Goal: Task Accomplishment & Management: Complete application form

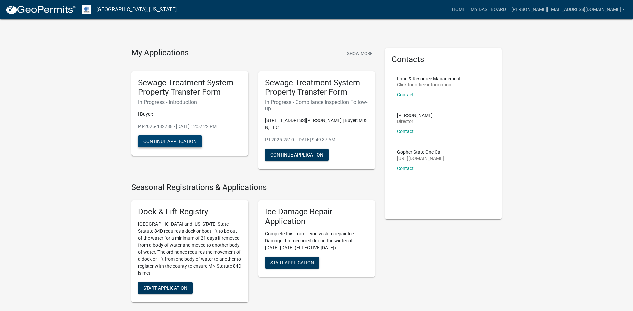
click at [175, 141] on button "Continue Application" at bounding box center [170, 141] width 64 height 12
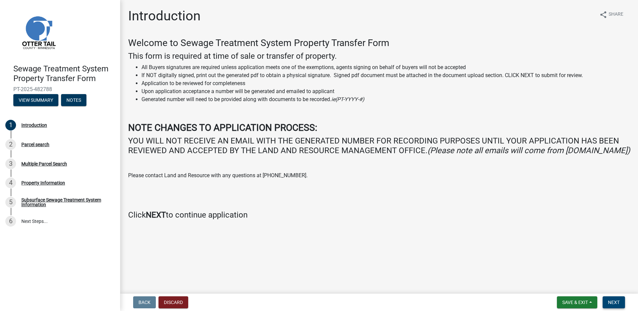
click at [614, 302] on span "Next" at bounding box center [614, 302] width 12 height 5
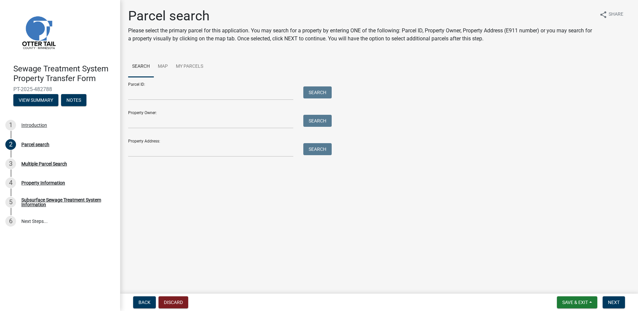
click at [144, 100] on form "Parcel ID: Search Property Owner: Search Property Address: Search" at bounding box center [228, 117] width 200 height 80
click at [147, 95] on input "Parcel ID:" at bounding box center [210, 93] width 165 height 14
type input "37000991472000"
click at [314, 91] on button "Search" at bounding box center [317, 92] width 28 height 12
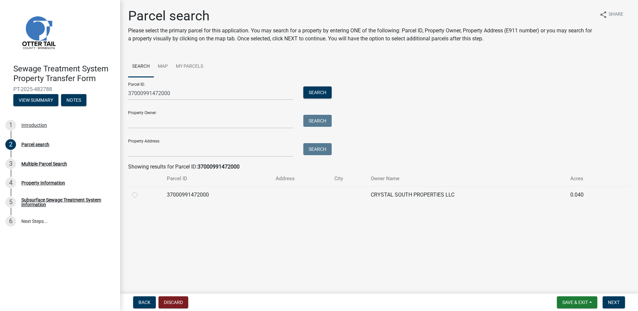
click at [140, 191] on label at bounding box center [140, 191] width 0 height 0
click at [140, 194] on input "radio" at bounding box center [142, 193] width 4 height 4
radio input "true"
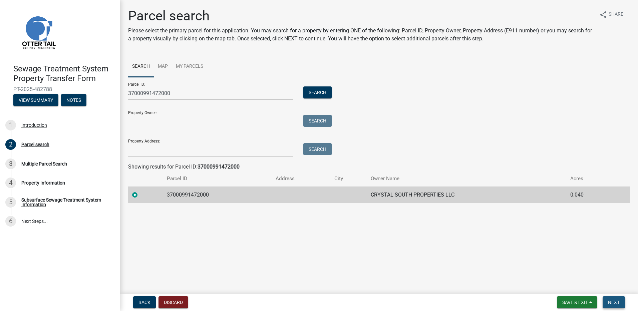
drag, startPoint x: 606, startPoint y: 300, endPoint x: 614, endPoint y: 303, distance: 8.8
click at [607, 301] on button "Next" at bounding box center [614, 302] width 22 height 12
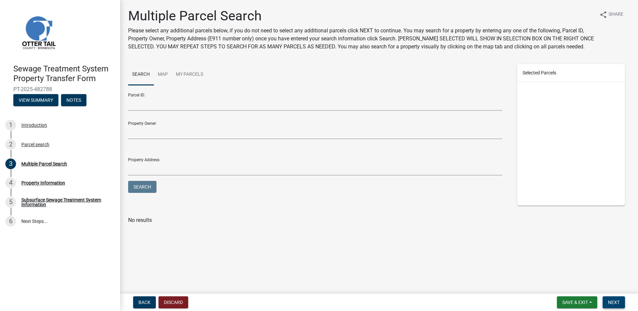
click at [614, 303] on span "Next" at bounding box center [614, 302] width 12 height 5
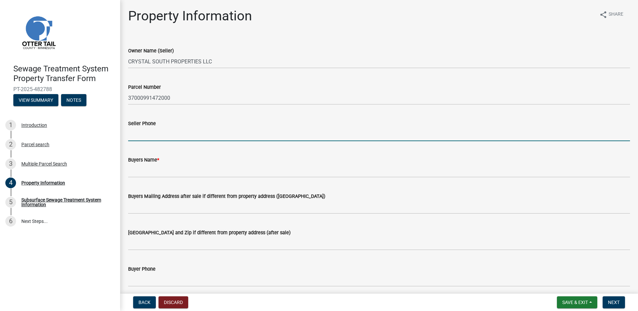
click at [139, 135] on input "Seller Phone" at bounding box center [379, 134] width 502 height 14
type input "[PHONE_NUMBER]"
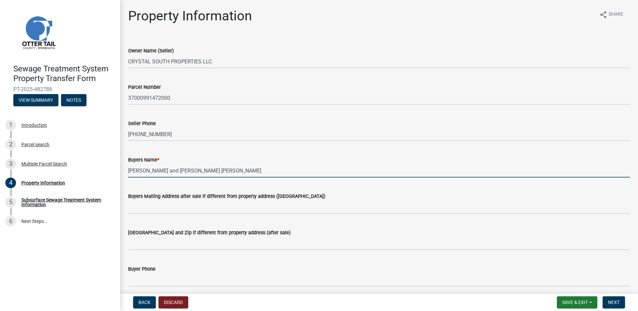
type input "[PERSON_NAME] and [PERSON_NAME] [PERSON_NAME]"
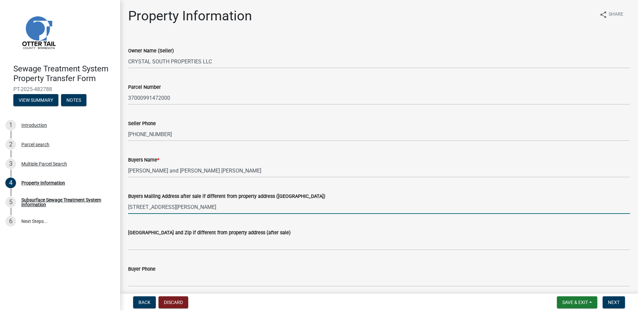
type input "[STREET_ADDRESS][PERSON_NAME]"
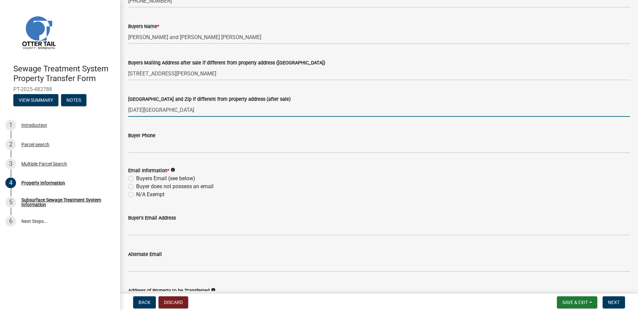
scroll to position [167, 0]
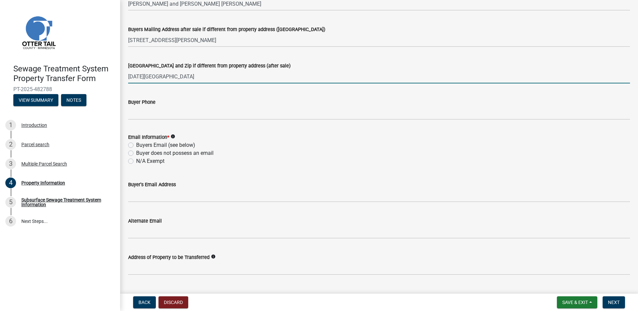
type input "[DATE][GEOGRAPHIC_DATA]"
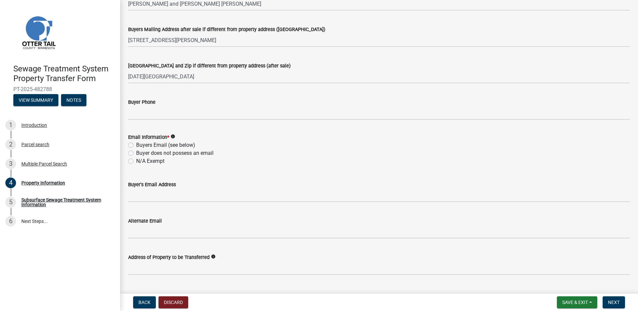
click at [136, 152] on label "Buyer does not possess an email" at bounding box center [174, 153] width 77 height 8
click at [136, 152] on input "Buyer does not possess an email" at bounding box center [138, 151] width 4 height 4
radio input "true"
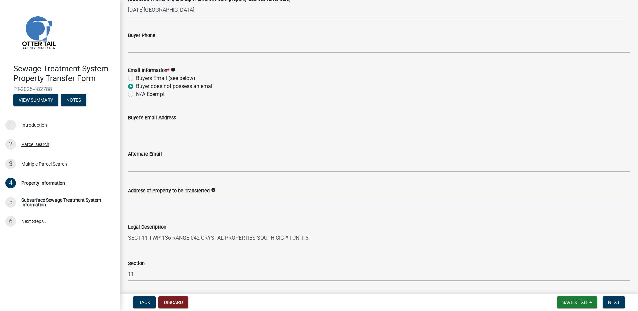
click at [162, 199] on input "Address of Property to be Transferred" at bounding box center [379, 202] width 502 height 14
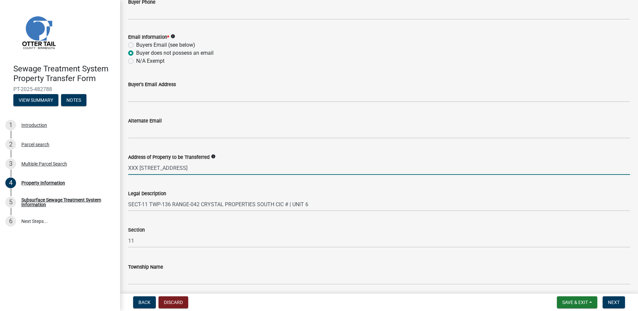
scroll to position [292, 0]
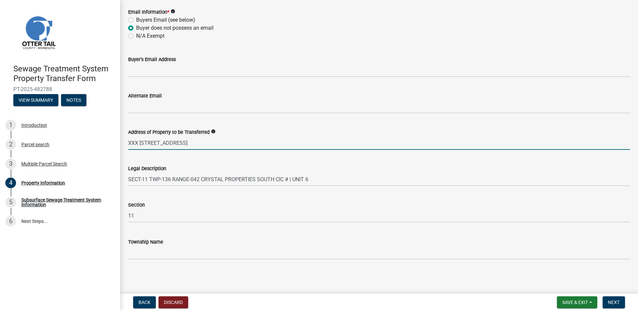
type input "XXX [STREET_ADDRESS]"
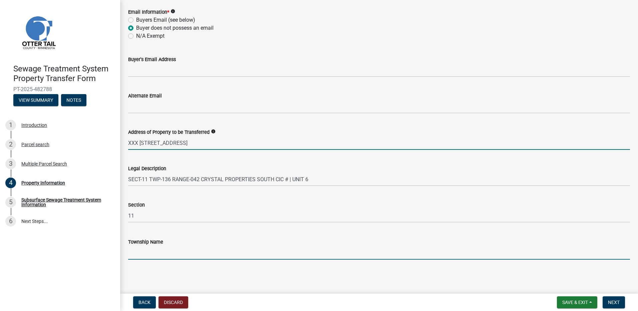
click at [145, 253] on input "Township Name" at bounding box center [379, 253] width 502 height 14
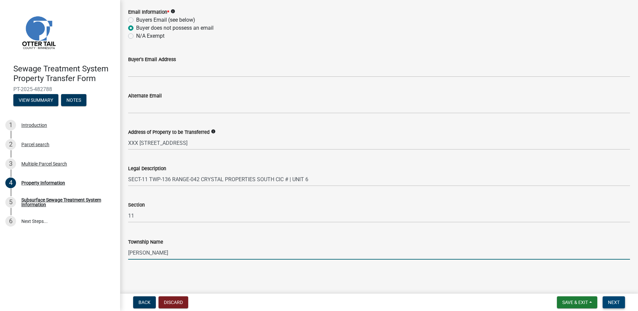
type input "[PERSON_NAME]"
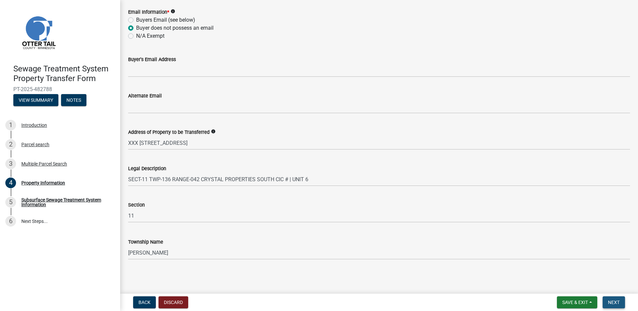
click at [616, 301] on span "Next" at bounding box center [614, 302] width 12 height 5
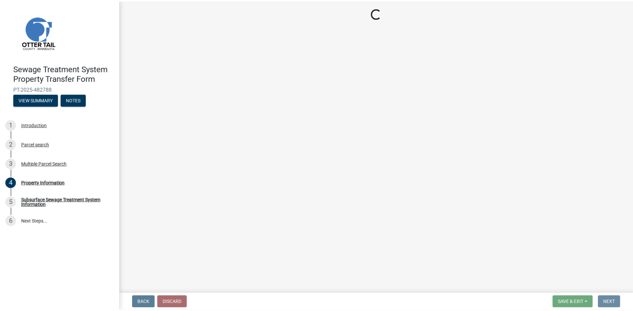
scroll to position [0, 0]
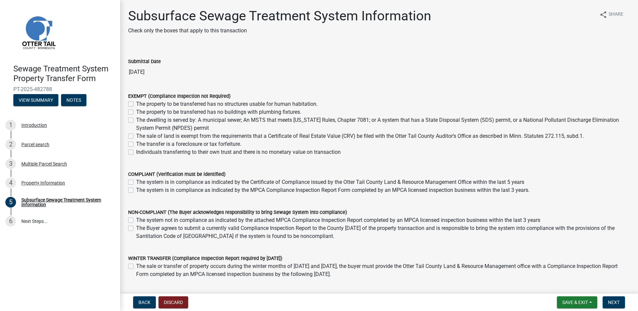
click at [136, 112] on label "The property to be transferred has no buildings with plumbing fixtures." at bounding box center [218, 112] width 165 height 8
click at [136, 112] on input "The property to be transferred has no buildings with plumbing fixtures." at bounding box center [138, 110] width 4 height 4
checkbox input "true"
checkbox input "false"
checkbox input "true"
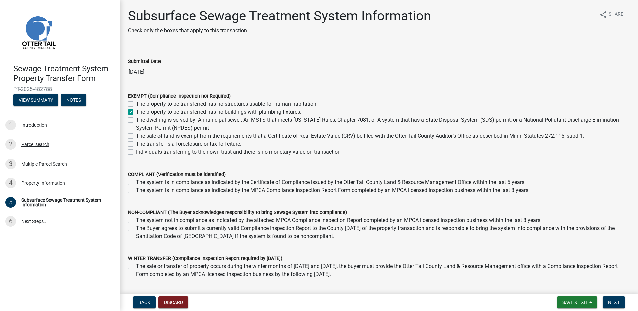
checkbox input "false"
click at [611, 301] on span "Next" at bounding box center [614, 302] width 12 height 5
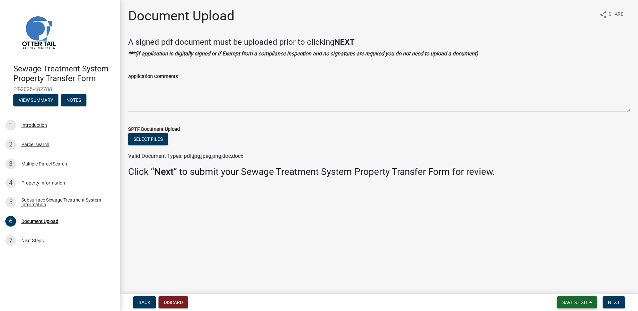
click at [578, 304] on span "Save & Exit" at bounding box center [575, 302] width 26 height 5
click at [565, 284] on button "Save & Exit" at bounding box center [570, 285] width 53 height 16
